Goal: Task Accomplishment & Management: Use online tool/utility

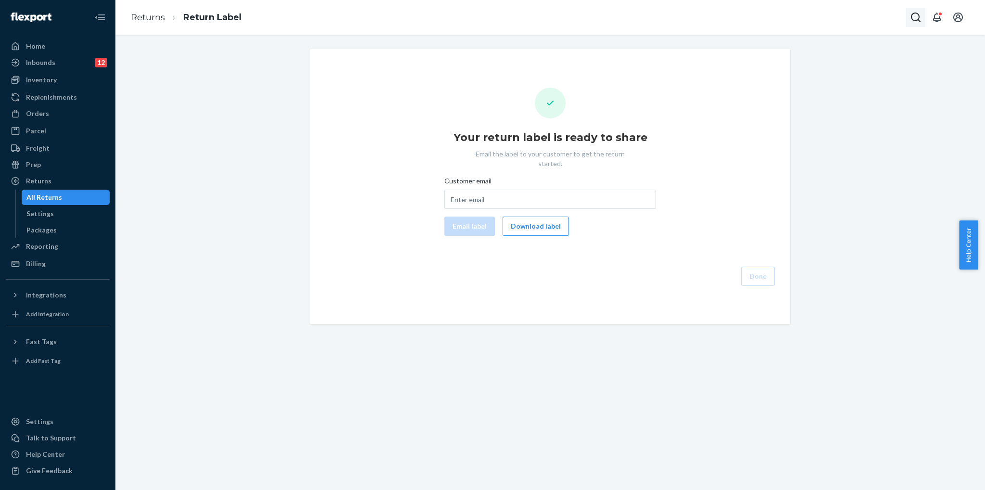
click at [917, 13] on icon "Open Search Box" at bounding box center [916, 18] width 10 height 10
type input "#RCL19235"
click at [799, 5] on p "[PERSON_NAME]" at bounding box center [857, 1] width 136 height 10
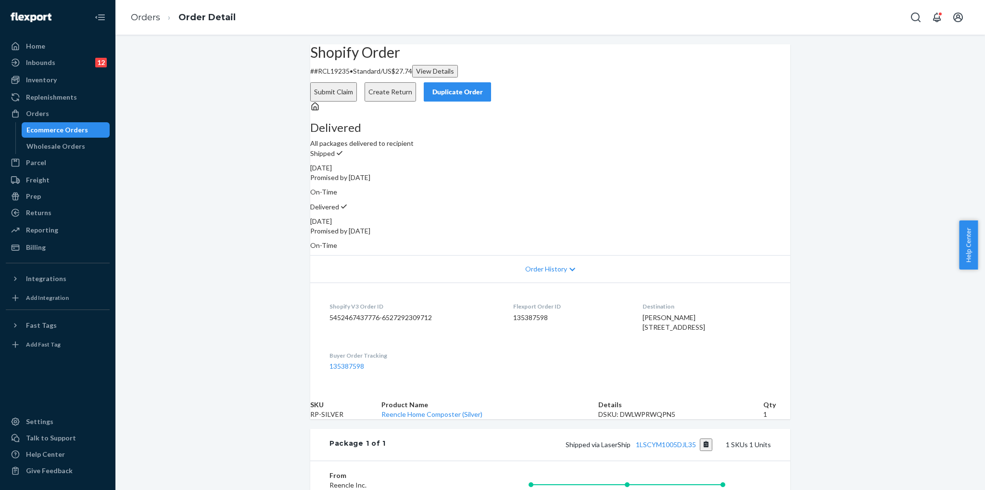
click at [416, 82] on button "Create Return" at bounding box center [390, 91] width 51 height 19
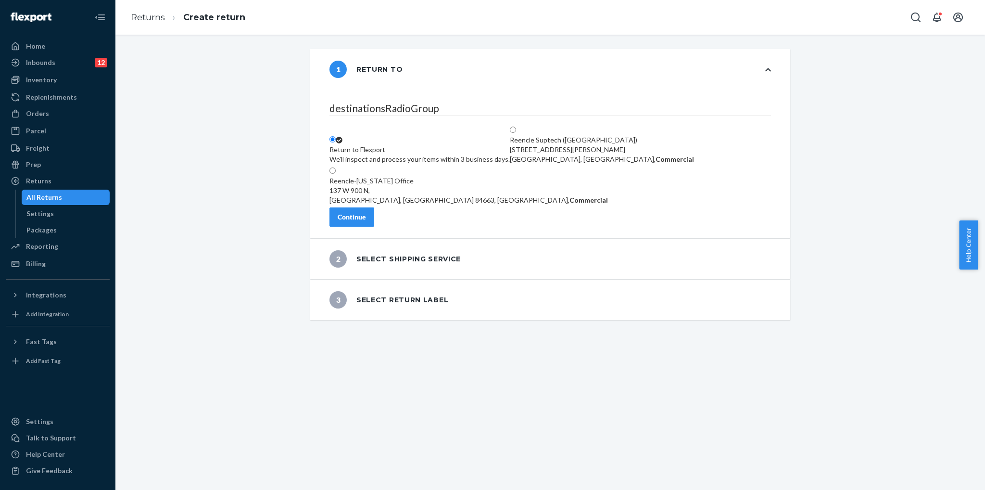
click at [410, 186] on div "137 W 900 N," at bounding box center [469, 191] width 279 height 10
click at [336, 174] on input "Reencle-[US_STATE] Office [STREET_ADDRESS], Commercial" at bounding box center [333, 170] width 6 height 6
radio input "true"
click at [374, 225] on button "Continue" at bounding box center [352, 216] width 45 height 19
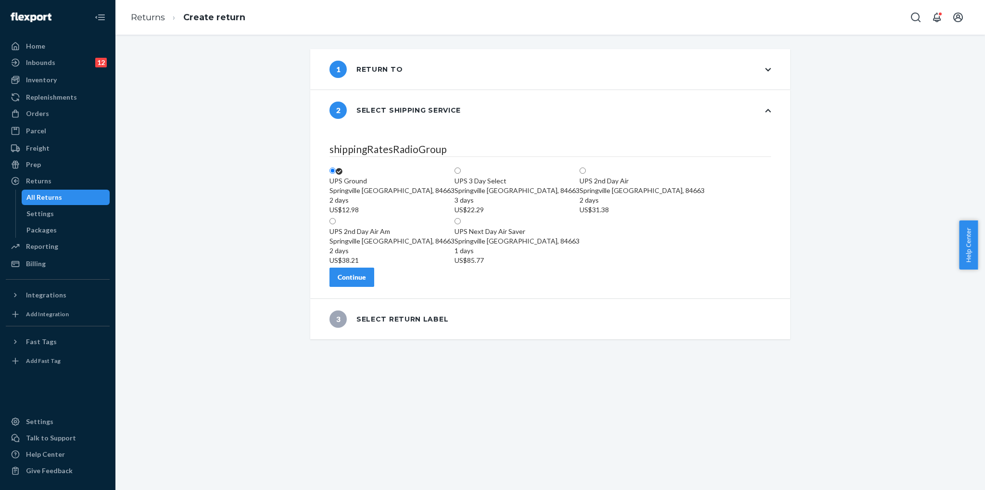
click at [366, 282] on div "Continue" at bounding box center [352, 277] width 28 height 10
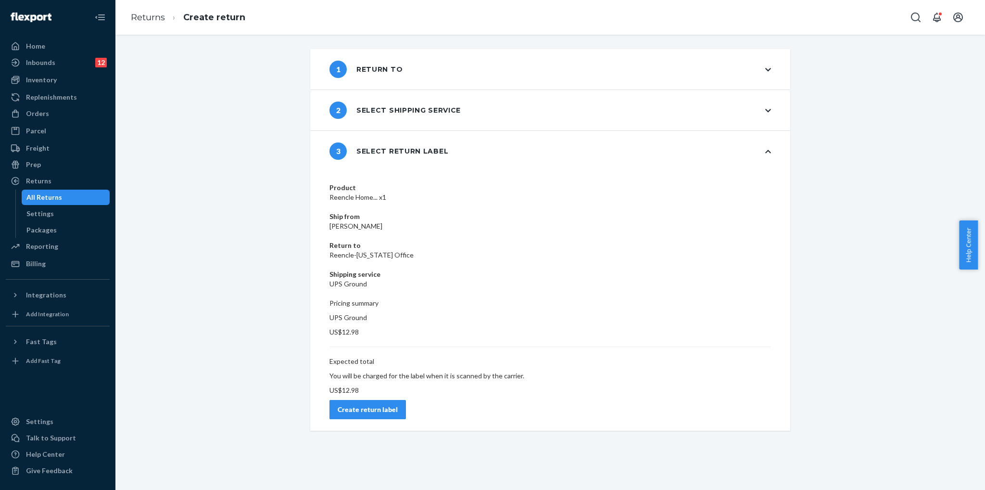
click at [398, 405] on div "Create return label" at bounding box center [368, 410] width 60 height 10
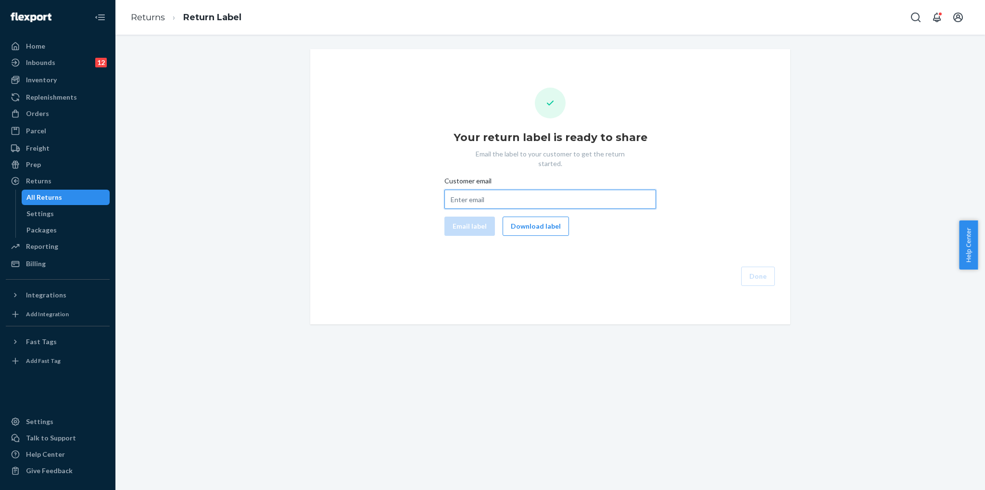
click at [466, 196] on input "Customer email" at bounding box center [551, 199] width 212 height 19
paste input "[EMAIL_ADDRESS][PERSON_NAME][DOMAIN_NAME]"
type input "[EMAIL_ADDRESS][PERSON_NAME][DOMAIN_NAME]"
click at [456, 218] on button "Email label" at bounding box center [470, 225] width 51 height 19
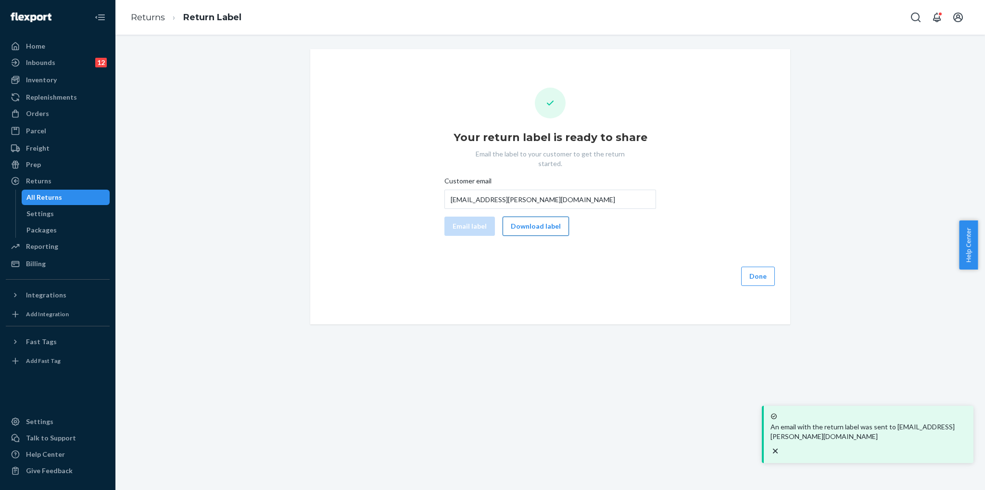
click at [549, 219] on button "Download label" at bounding box center [536, 225] width 66 height 19
